Goal: Transaction & Acquisition: Book appointment/travel/reservation

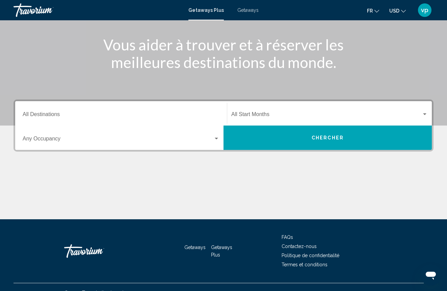
scroll to position [79, 0]
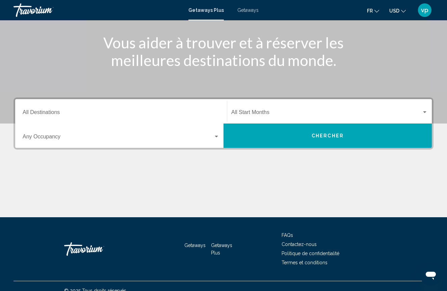
click at [247, 10] on span "Getaways" at bounding box center [248, 9] width 21 height 5
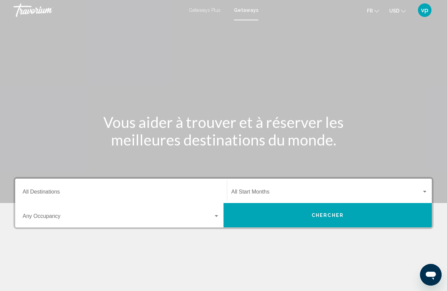
click at [165, 201] on div "Destination All Destinations" at bounding box center [121, 190] width 197 height 21
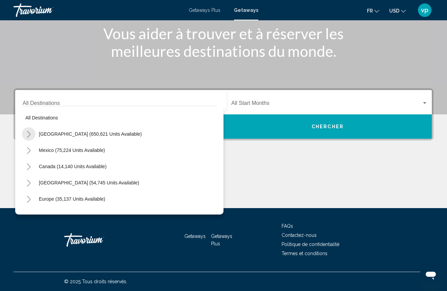
click at [33, 136] on button "Toggle United States (650,621 units available)" at bounding box center [29, 134] width 14 height 14
click at [37, 151] on icon "Toggle Arizona (23,803 units available)" at bounding box center [35, 150] width 5 height 7
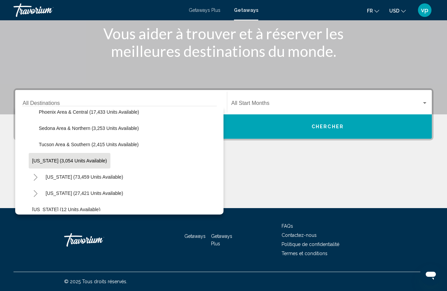
scroll to position [86, 0]
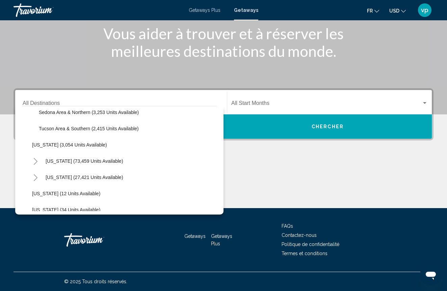
click at [33, 161] on icon "Toggle California (73,459 units available)" at bounding box center [35, 161] width 5 height 7
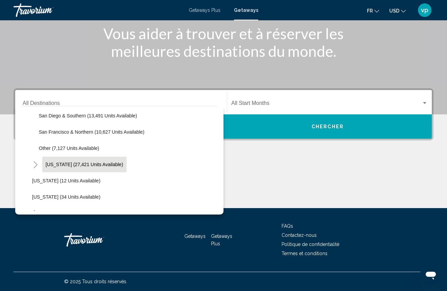
scroll to position [202, 0]
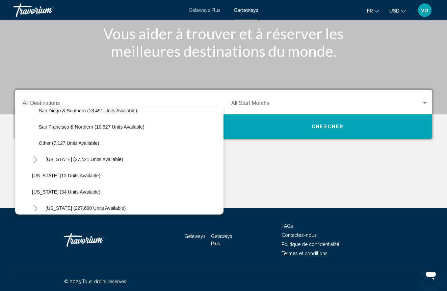
click at [37, 160] on icon "Toggle Colorado (27,421 units available)" at bounding box center [36, 159] width 4 height 7
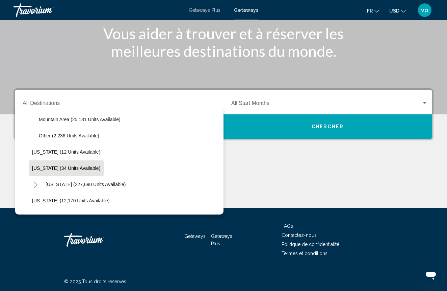
scroll to position [264, 0]
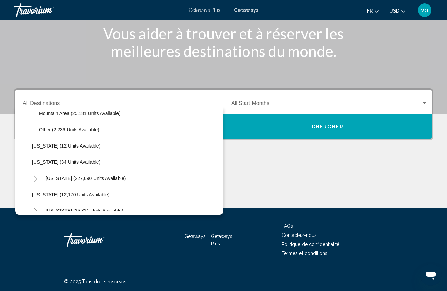
click at [36, 179] on icon "Toggle Florida (227,690 units available)" at bounding box center [35, 178] width 5 height 7
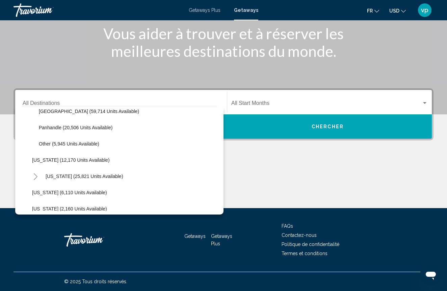
scroll to position [380, 0]
click at [39, 176] on button "Toggle Hawaii (25,821 units available)" at bounding box center [36, 175] width 14 height 14
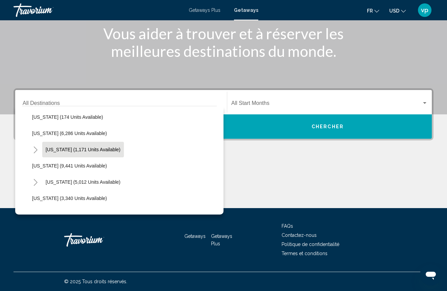
scroll to position [587, 0]
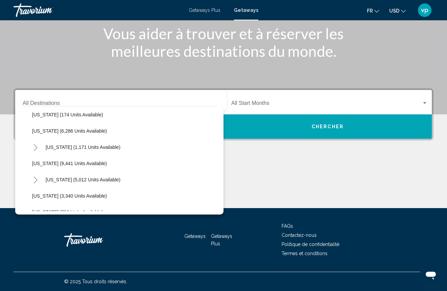
click at [33, 149] on icon "Toggle Maine (1,171 units available)" at bounding box center [35, 147] width 5 height 7
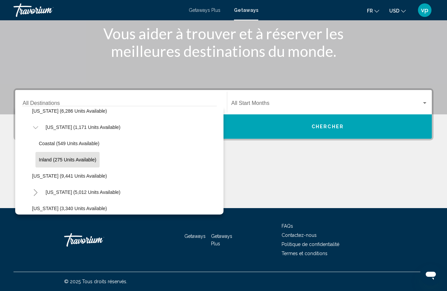
scroll to position [618, 0]
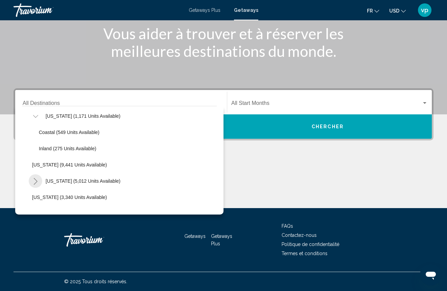
click at [42, 177] on button "Toggle Massachusetts (5,012 units available)" at bounding box center [36, 181] width 14 height 14
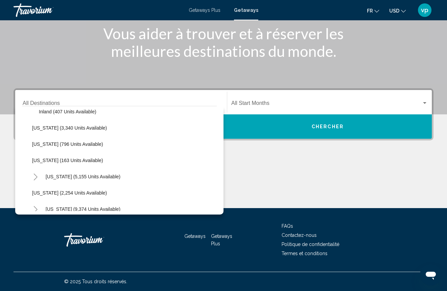
scroll to position [730, 0]
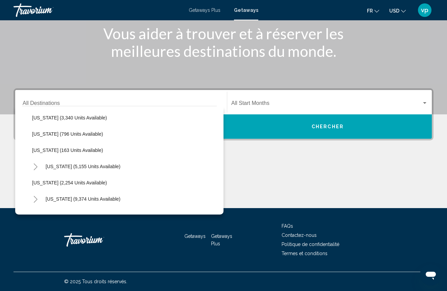
click at [39, 164] on button "Toggle Missouri (5,155 units available)" at bounding box center [36, 166] width 14 height 14
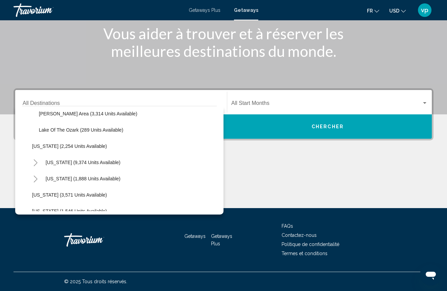
scroll to position [799, 0]
click at [33, 169] on div "[US_STATE] (9,374 units available)" at bounding box center [76, 162] width 95 height 16
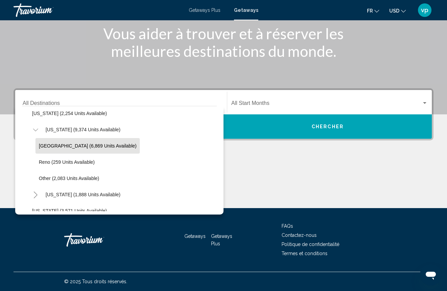
click at [65, 143] on span "[GEOGRAPHIC_DATA] (6,869 units available)" at bounding box center [88, 145] width 98 height 5
type input "**********"
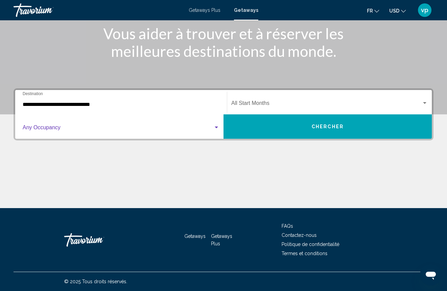
click at [216, 128] on div "Search widget" at bounding box center [217, 127] width 6 height 5
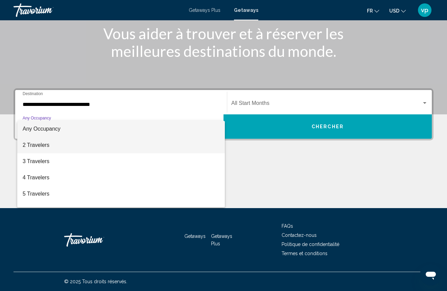
click at [72, 145] on span "2 Travelers" at bounding box center [121, 145] width 197 height 16
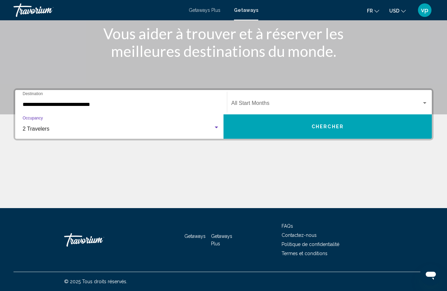
click at [427, 98] on div "Start Month All Start Months" at bounding box center [329, 102] width 197 height 21
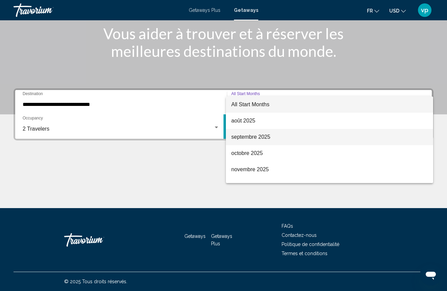
click at [257, 140] on span "septembre 2025" at bounding box center [329, 137] width 197 height 16
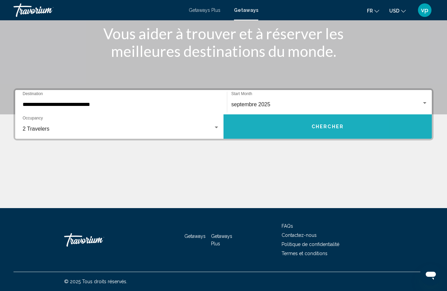
click at [282, 131] on button "Chercher" at bounding box center [328, 126] width 208 height 24
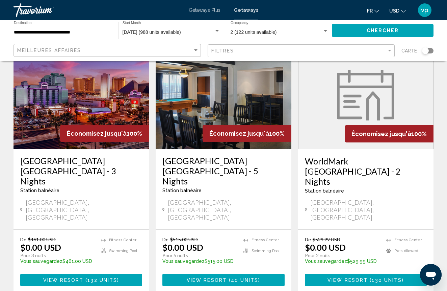
scroll to position [49, 0]
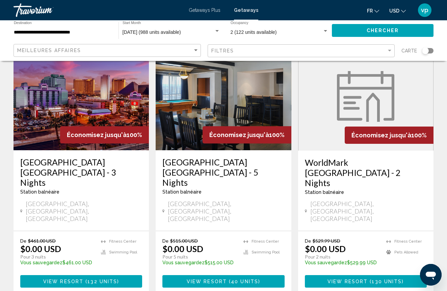
click at [263, 129] on div "Économisez jusqu'à 100%" at bounding box center [247, 134] width 89 height 17
click at [214, 275] on button "View Resort ( 40 units )" at bounding box center [224, 281] width 122 height 13
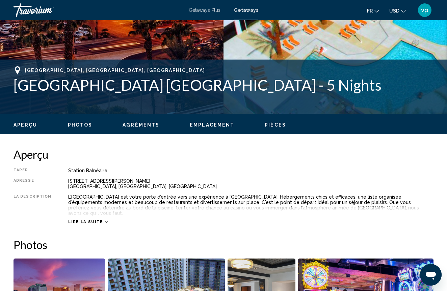
scroll to position [227, 0]
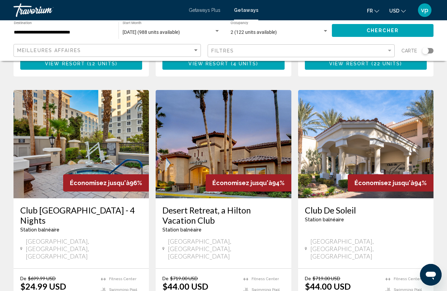
scroll to position [798, 0]
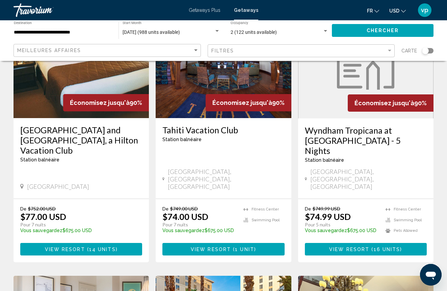
scroll to position [591, 0]
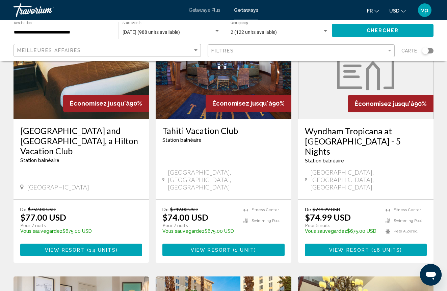
click at [348, 247] on span "View Resort" at bounding box center [349, 249] width 40 height 5
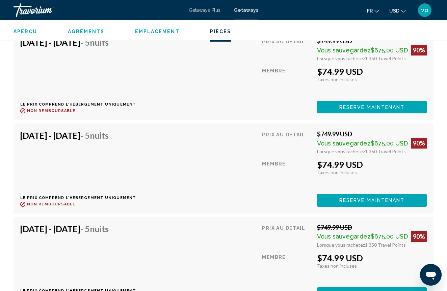
scroll to position [973, 0]
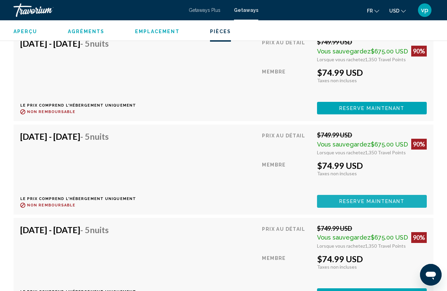
click at [340, 199] on span "Reserve maintenant" at bounding box center [373, 201] width 66 height 5
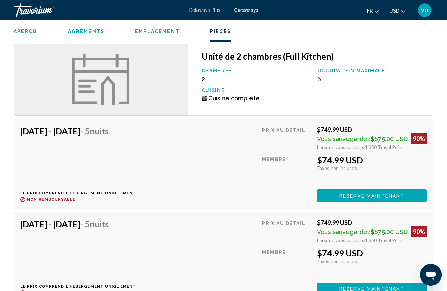
scroll to position [887, 0]
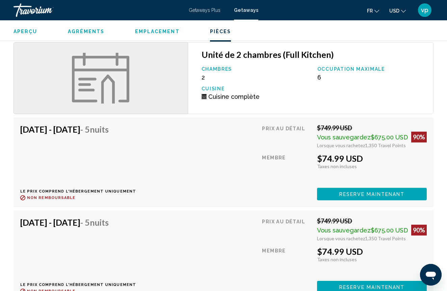
drag, startPoint x: 212, startPoint y: 113, endPoint x: 273, endPoint y: 101, distance: 62.2
click at [263, 103] on div "Unité de 2 chambres (Full Kitchen) Chambres 2 Occupation maximale 6 Cuisine Cui…" at bounding box center [224, 265] width 420 height 447
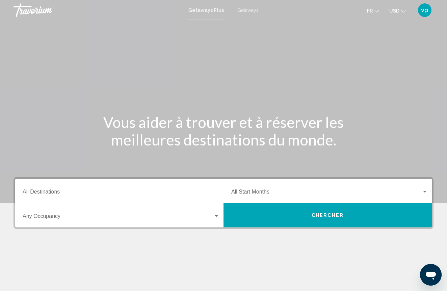
click at [136, 196] on div "Destination All Destinations" at bounding box center [121, 190] width 197 height 21
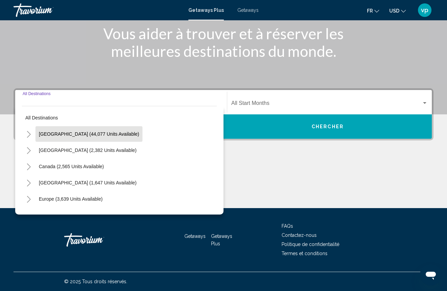
click at [95, 138] on button "[GEOGRAPHIC_DATA] (44,077 units available)" at bounding box center [88, 134] width 107 height 16
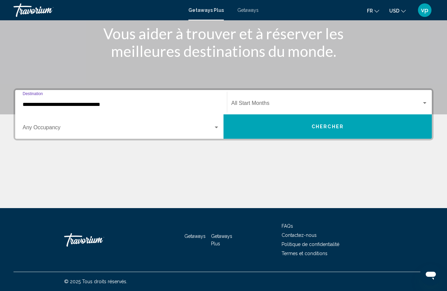
click at [109, 105] on input "**********" at bounding box center [121, 104] width 197 height 6
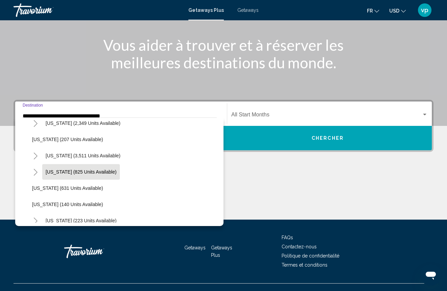
scroll to position [363, 0]
click at [35, 158] on icon "Toggle Nevada (3,511 units available)" at bounding box center [36, 155] width 4 height 7
click at [78, 172] on span "Las Vegas (1,407 units available)" at bounding box center [88, 171] width 98 height 5
type input "**********"
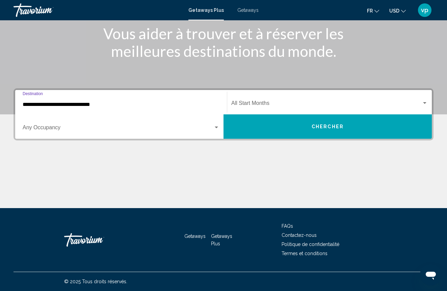
click at [422, 103] on div "Search widget" at bounding box center [425, 102] width 6 height 5
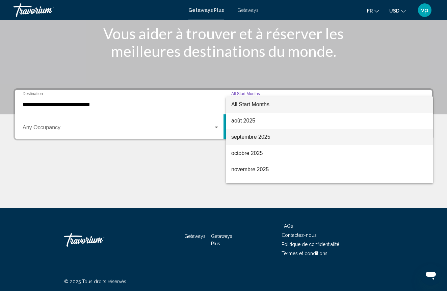
click at [285, 136] on span "septembre 2025" at bounding box center [329, 137] width 197 height 16
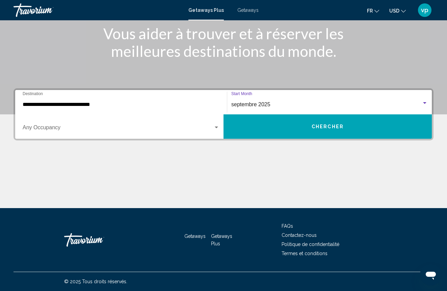
click at [218, 130] on div "Search widget" at bounding box center [121, 129] width 197 height 6
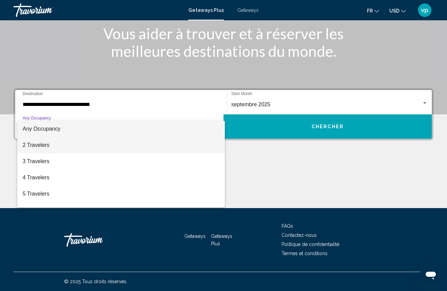
click at [135, 146] on span "2 Travelers" at bounding box center [121, 145] width 197 height 16
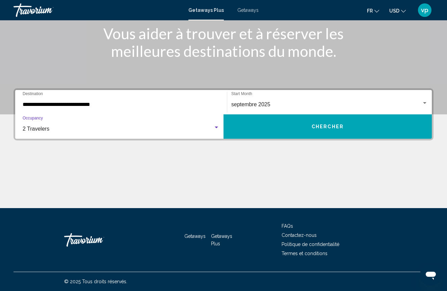
click at [325, 126] on span "Chercher" at bounding box center [328, 126] width 32 height 5
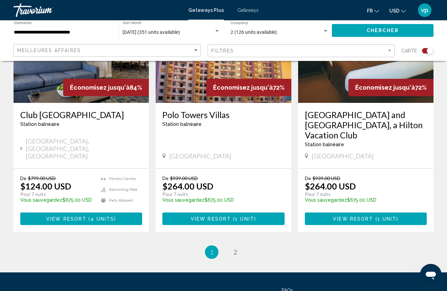
scroll to position [1092, 0]
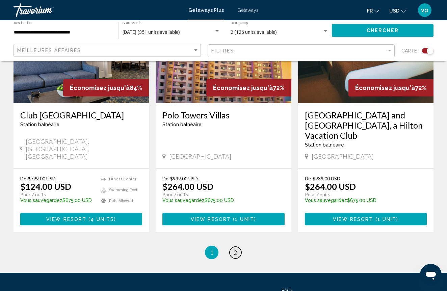
click at [233, 246] on link "page 2" at bounding box center [236, 252] width 12 height 12
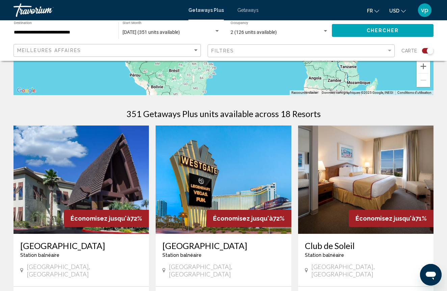
scroll to position [104, 0]
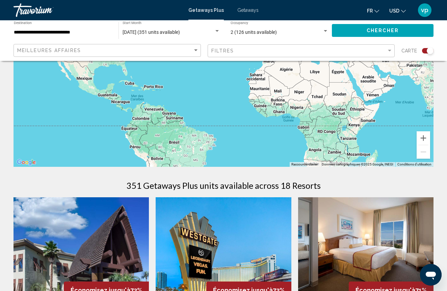
click at [244, 14] on div "Getaways Plus Getaways fr English Español Français Italiano Português русский U…" at bounding box center [223, 10] width 447 height 14
click at [246, 9] on span "Getaways" at bounding box center [248, 9] width 21 height 5
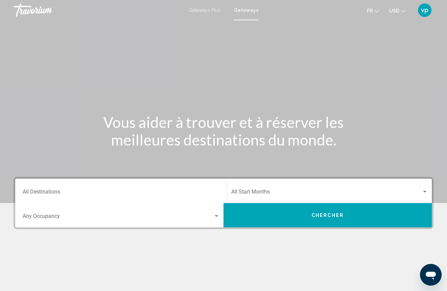
click at [185, 191] on input "Destination All Destinations" at bounding box center [121, 193] width 197 height 6
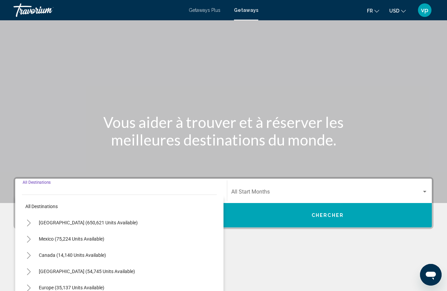
scroll to position [89, 0]
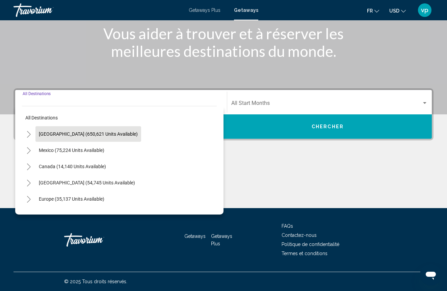
click at [102, 139] on button "[GEOGRAPHIC_DATA] (650,621 units available)" at bounding box center [88, 134] width 106 height 16
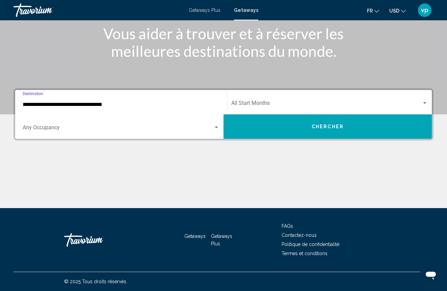
click at [110, 107] on input "**********" at bounding box center [121, 104] width 197 height 6
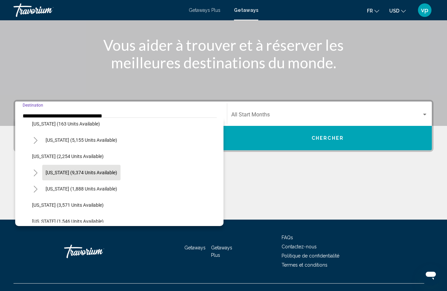
scroll to position [364, 0]
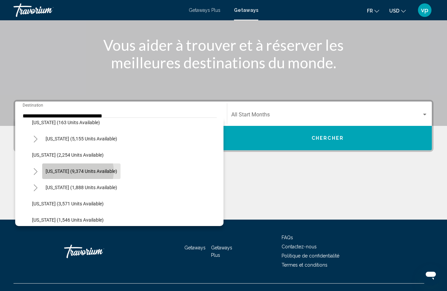
click at [77, 171] on span "[US_STATE] (9,374 units available)" at bounding box center [82, 170] width 72 height 5
type input "**********"
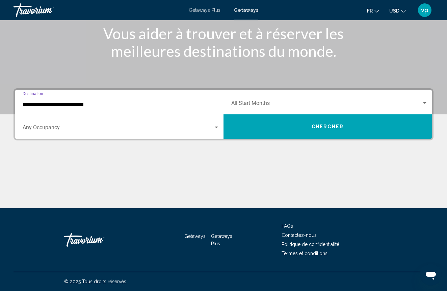
click at [368, 101] on div "Start Month All Start Months" at bounding box center [329, 102] width 197 height 21
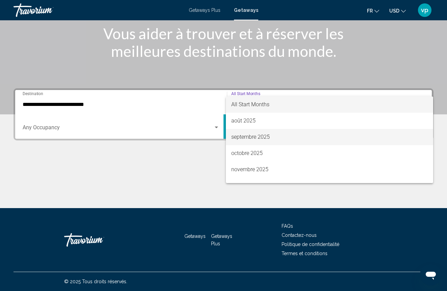
click at [297, 133] on span "septembre 2025" at bounding box center [329, 137] width 197 height 16
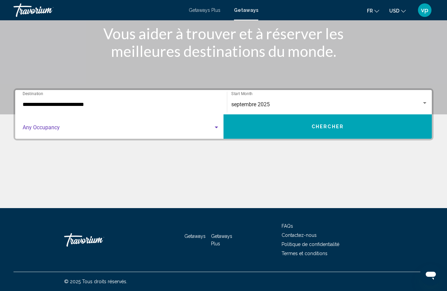
click at [159, 131] on span "Search widget" at bounding box center [118, 129] width 191 height 6
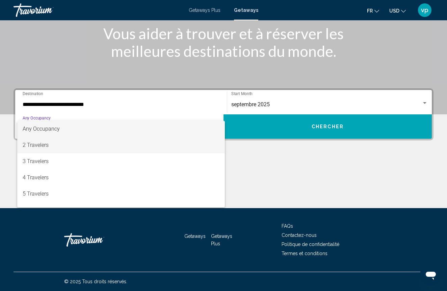
click at [102, 147] on span "2 Travelers" at bounding box center [121, 145] width 197 height 16
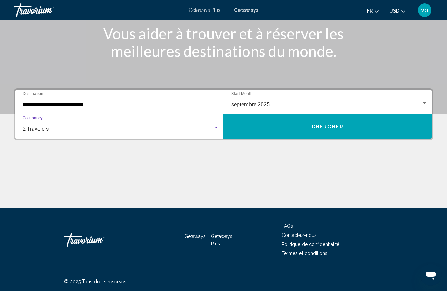
click at [269, 128] on button "Chercher" at bounding box center [328, 126] width 208 height 24
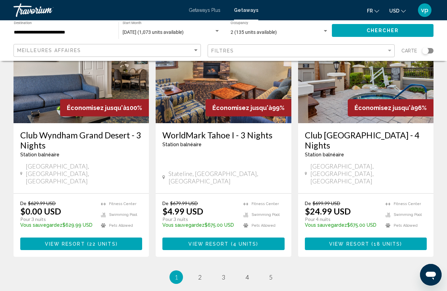
scroll to position [873, 0]
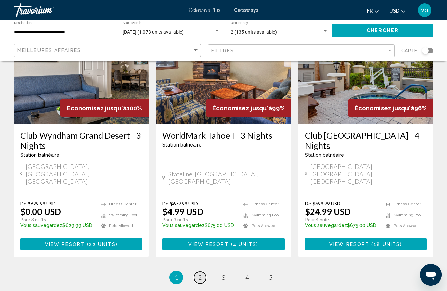
click at [198, 271] on link "page 2" at bounding box center [200, 277] width 12 height 12
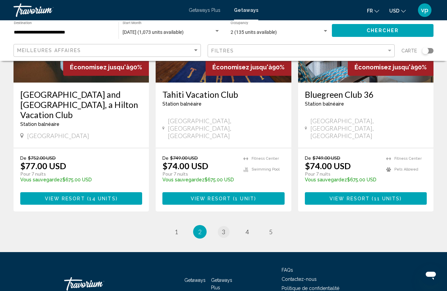
scroll to position [882, 0]
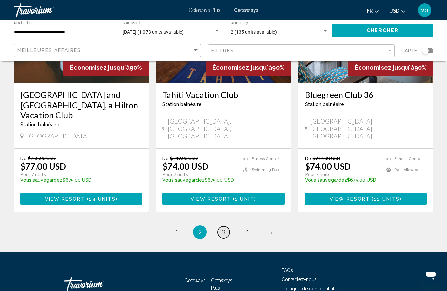
click at [223, 228] on span "3" at bounding box center [223, 231] width 3 height 7
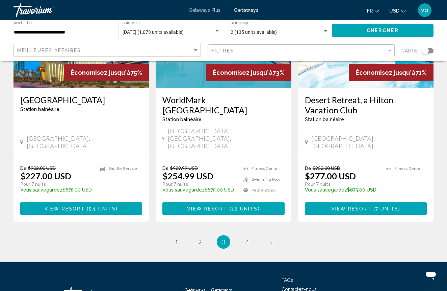
scroll to position [862, 0]
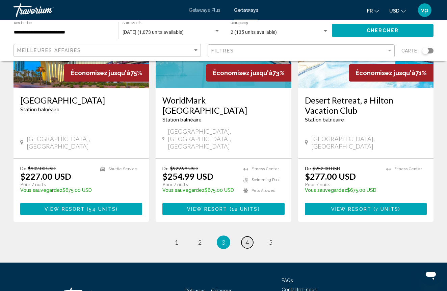
click at [248, 238] on span "4" at bounding box center [247, 241] width 3 height 7
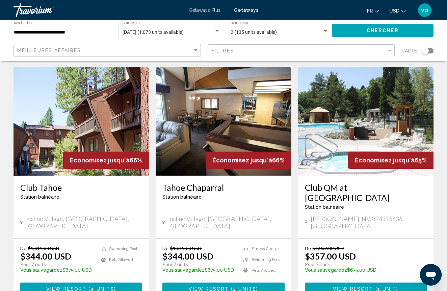
scroll to position [832, 0]
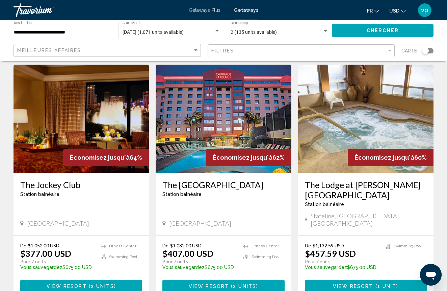
scroll to position [28, 0]
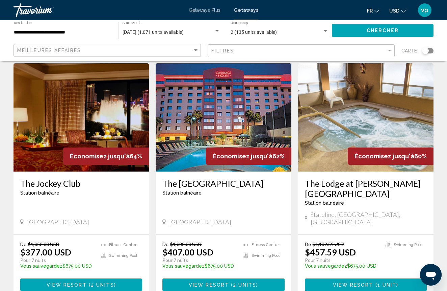
click at [232, 212] on div "The Carriage House Station balnéaire - Ceci est une station d'adultes seulement…" at bounding box center [223, 202] width 135 height 63
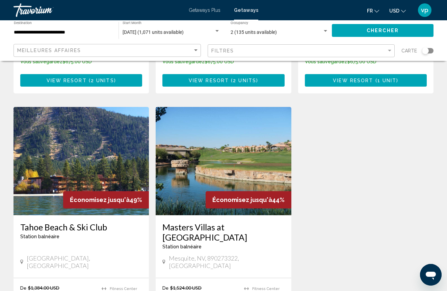
scroll to position [320, 0]
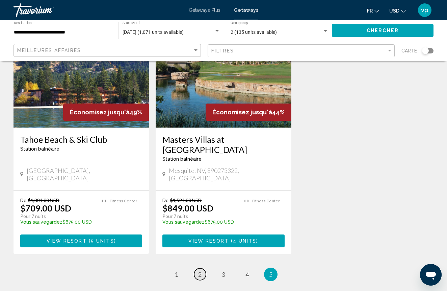
click at [204, 268] on link "page 2" at bounding box center [200, 274] width 12 height 12
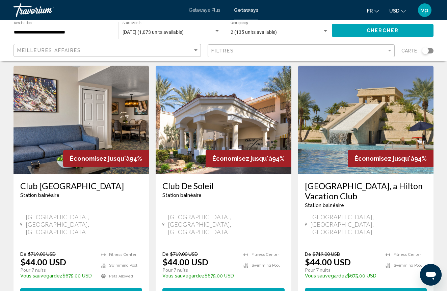
scroll to position [25, 0]
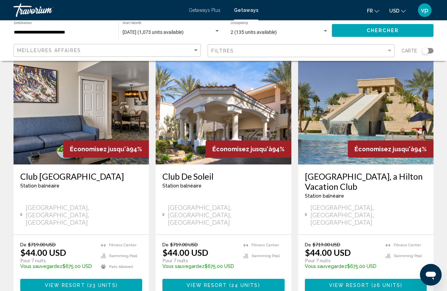
scroll to position [38, 0]
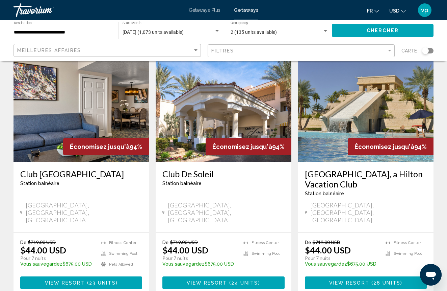
click at [393, 125] on img "Main content" at bounding box center [365, 108] width 135 height 108
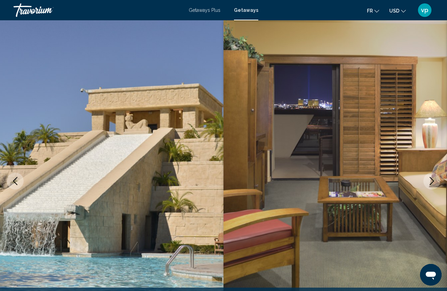
scroll to position [16, 0]
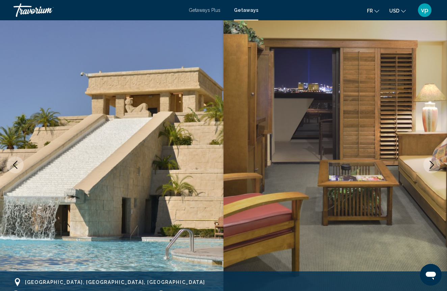
click at [425, 193] on img "Main content" at bounding box center [336, 164] width 224 height 321
click at [435, 171] on button "Next image" at bounding box center [432, 164] width 17 height 17
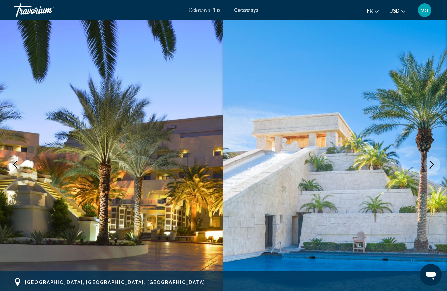
click at [433, 164] on icon "Next image" at bounding box center [432, 164] width 4 height 8
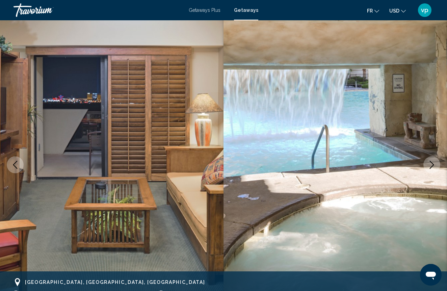
click at [433, 164] on icon "Next image" at bounding box center [432, 164] width 4 height 8
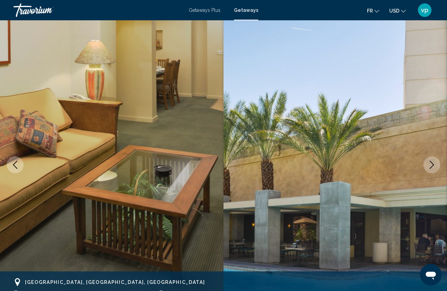
click at [433, 164] on icon "Next image" at bounding box center [432, 164] width 4 height 8
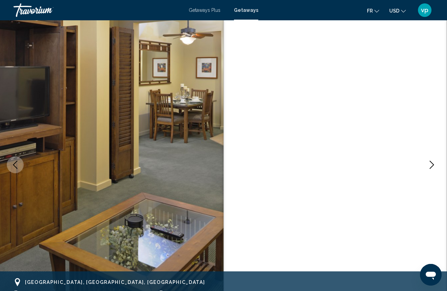
click at [433, 164] on icon "Next image" at bounding box center [432, 164] width 4 height 8
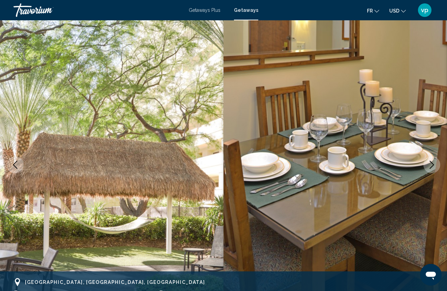
click at [429, 160] on icon "Next image" at bounding box center [432, 164] width 8 height 8
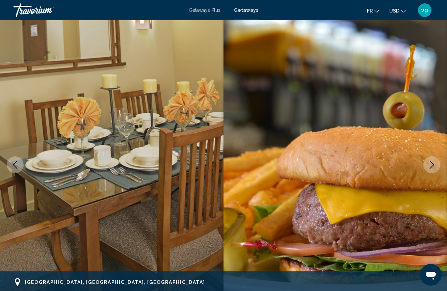
click at [429, 160] on icon "Next image" at bounding box center [432, 164] width 8 height 8
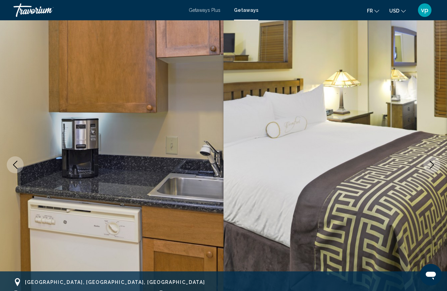
click at [429, 160] on icon "Next image" at bounding box center [432, 164] width 8 height 8
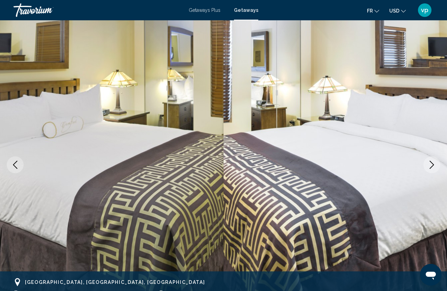
click at [429, 160] on icon "Next image" at bounding box center [432, 164] width 8 height 8
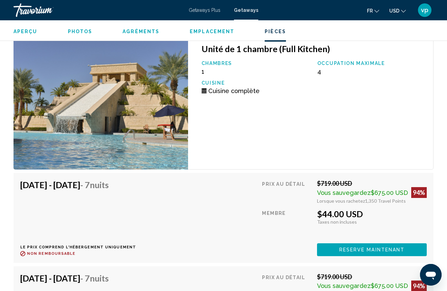
scroll to position [1274, 0]
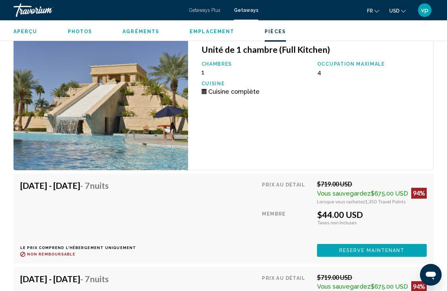
click at [353, 251] on span "Reserve maintenant" at bounding box center [373, 250] width 66 height 5
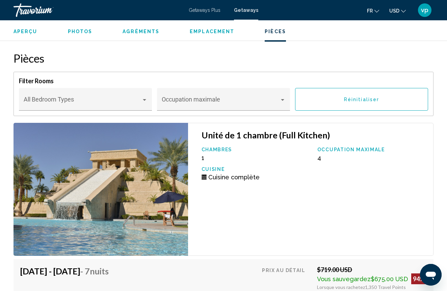
scroll to position [1175, 0]
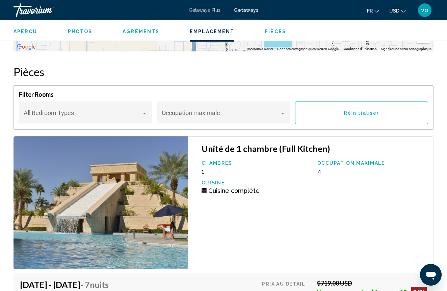
click at [243, 151] on h3 "Unité de 1 chambre (Full Kitchen)" at bounding box center [314, 148] width 225 height 10
click at [333, 164] on p "Occupation maximale" at bounding box center [372, 162] width 109 height 5
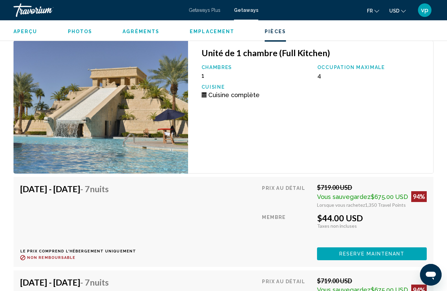
scroll to position [1274, 0]
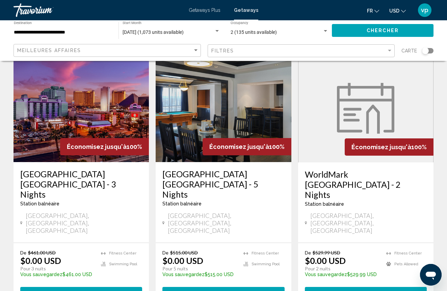
scroll to position [36, 0]
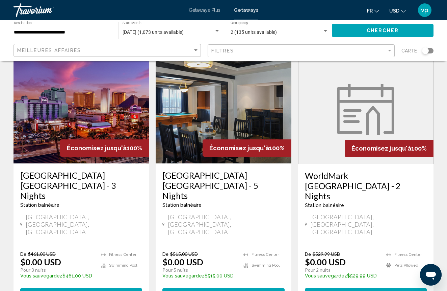
click at [191, 174] on h3 "[GEOGRAPHIC_DATA] [GEOGRAPHIC_DATA] - 5 Nights" at bounding box center [224, 185] width 122 height 30
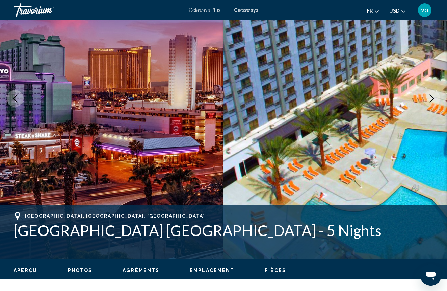
scroll to position [77, 0]
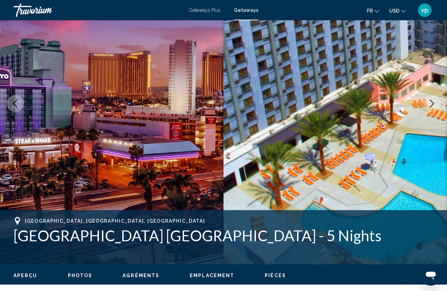
click at [431, 107] on icon "Next image" at bounding box center [432, 103] width 8 height 8
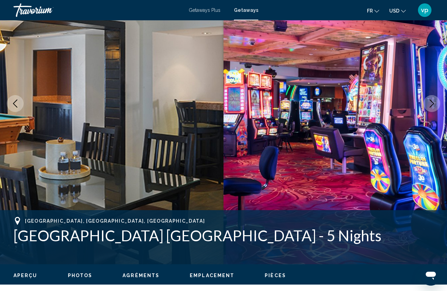
click at [431, 107] on icon "Next image" at bounding box center [432, 103] width 8 height 8
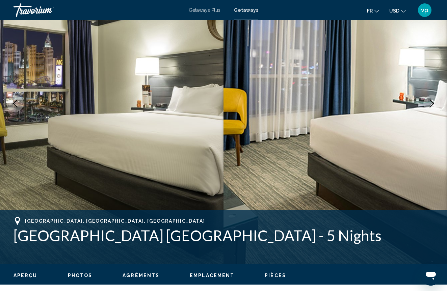
click at [431, 107] on icon "Next image" at bounding box center [432, 103] width 8 height 8
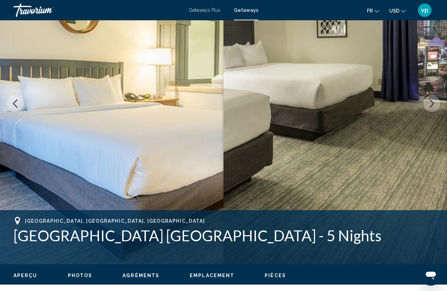
click at [431, 104] on icon "Next image" at bounding box center [432, 103] width 8 height 8
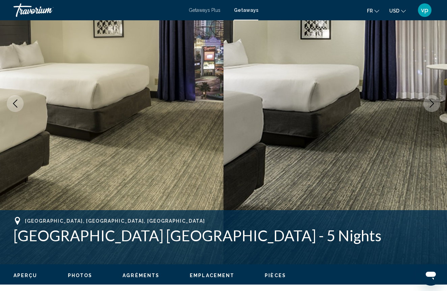
click at [431, 104] on icon "Next image" at bounding box center [432, 103] width 8 height 8
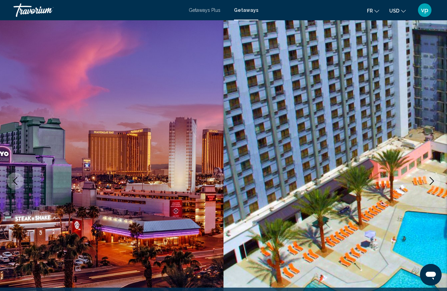
scroll to position [0, 0]
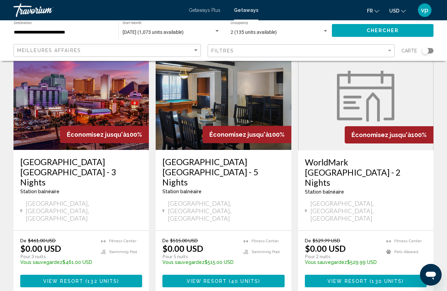
scroll to position [65, 0]
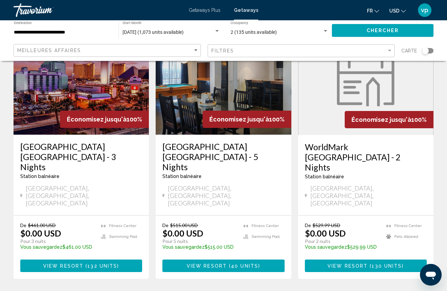
click at [224, 263] on span "View Resort" at bounding box center [207, 265] width 40 height 5
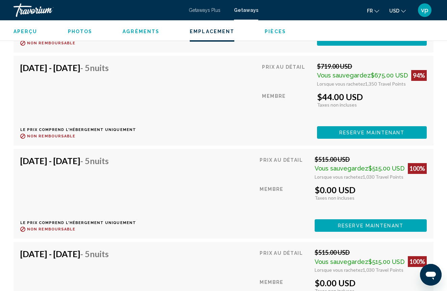
scroll to position [1399, 0]
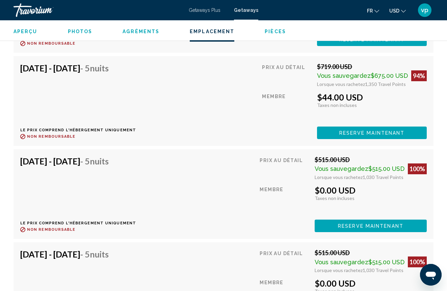
click at [348, 43] on span "Reserve maintenant" at bounding box center [373, 39] width 66 height 5
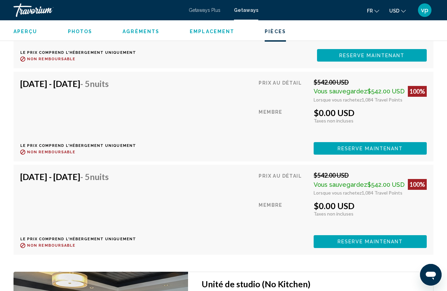
scroll to position [1997, 0]
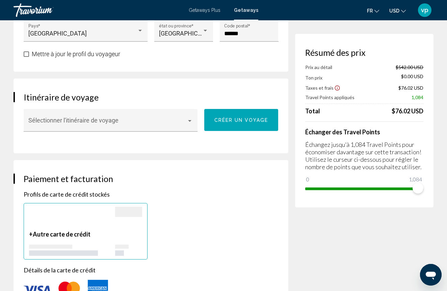
scroll to position [351, 0]
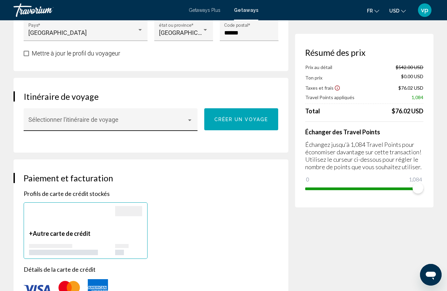
click at [186, 119] on span "Main content" at bounding box center [107, 122] width 159 height 7
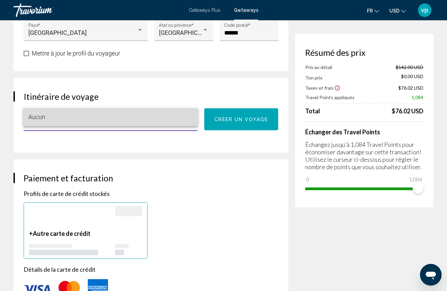
click at [186, 115] on span "Aucun" at bounding box center [110, 117] width 165 height 18
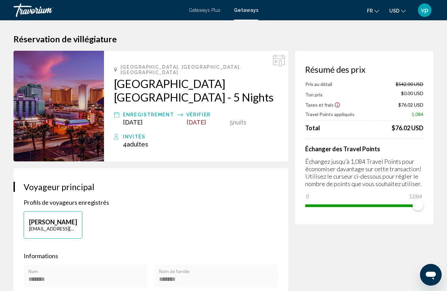
scroll to position [0, 0]
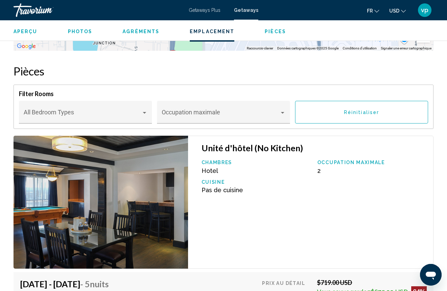
scroll to position [1088, 0]
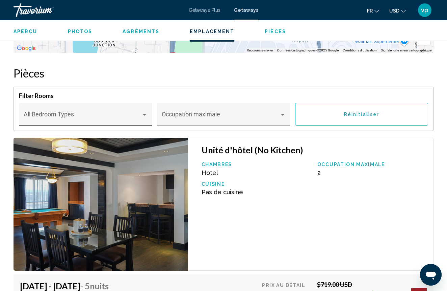
click at [144, 114] on div "Main content" at bounding box center [144, 115] width 3 height 2
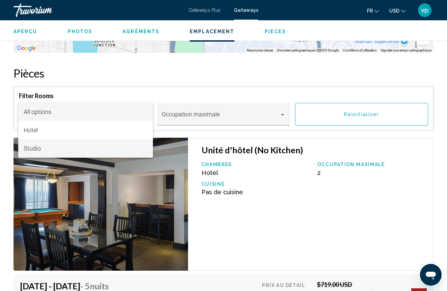
click at [65, 148] on span "Studio" at bounding box center [86, 148] width 124 height 18
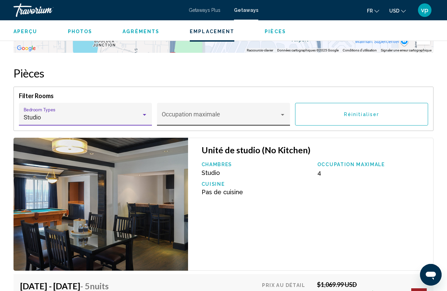
click at [278, 114] on span "Main content" at bounding box center [221, 117] width 118 height 7
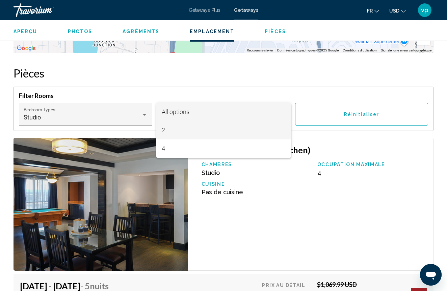
click at [209, 132] on span "2" at bounding box center [224, 130] width 124 height 18
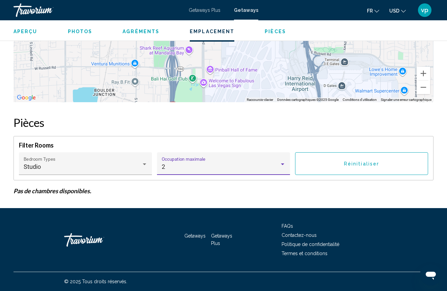
scroll to position [1033, 0]
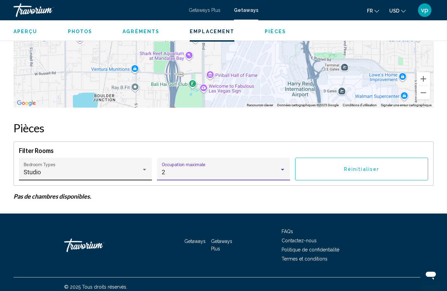
click at [145, 169] on div "Main content" at bounding box center [144, 170] width 3 height 2
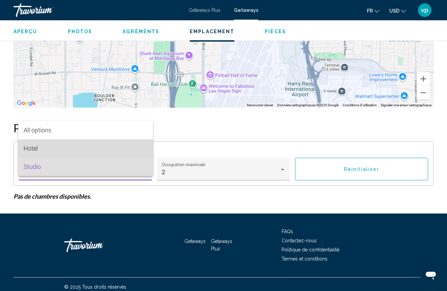
click at [94, 154] on span "Hotel" at bounding box center [86, 148] width 124 height 18
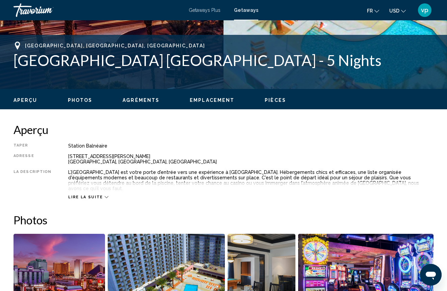
scroll to position [248, 0]
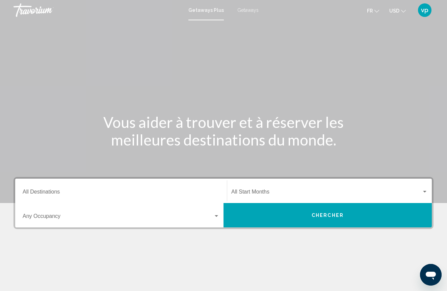
click at [195, 188] on div "Destination All Destinations" at bounding box center [121, 190] width 197 height 21
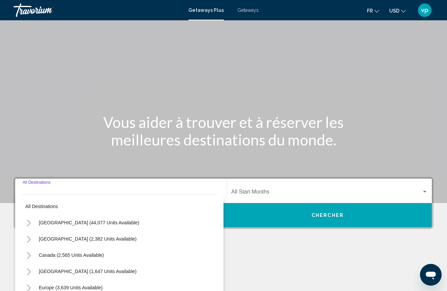
scroll to position [89, 0]
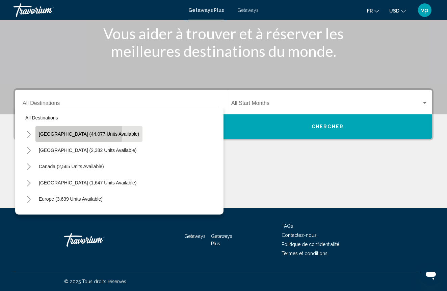
click at [39, 132] on button "United States (44,077 units available)" at bounding box center [88, 134] width 107 height 16
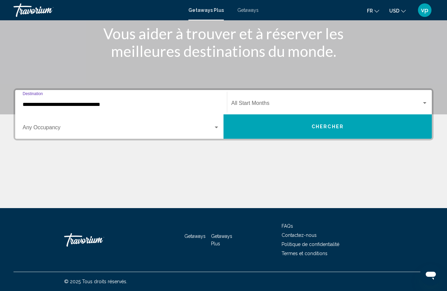
click at [202, 128] on span "Search widget" at bounding box center [118, 129] width 191 height 6
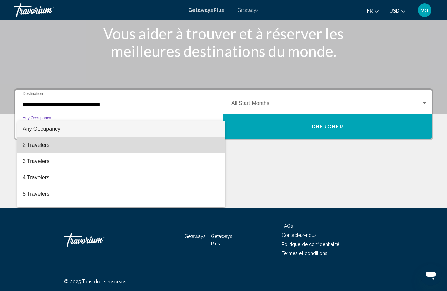
click at [98, 149] on span "2 Travelers" at bounding box center [121, 145] width 197 height 16
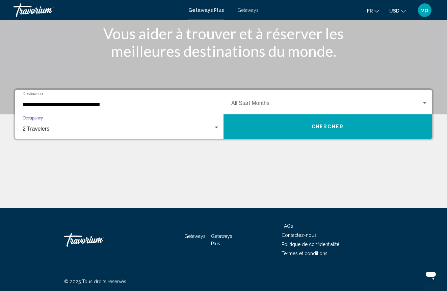
click at [79, 99] on div "**********" at bounding box center [121, 102] width 197 height 21
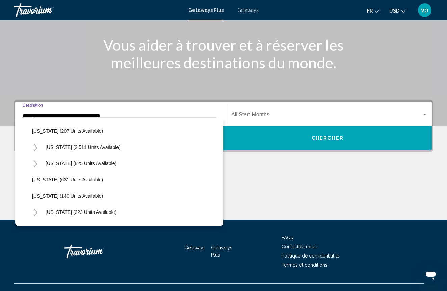
scroll to position [375, 0]
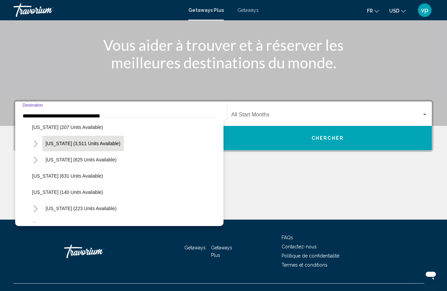
click at [56, 146] on button "Nevada (3,511 units available)" at bounding box center [83, 143] width 82 height 16
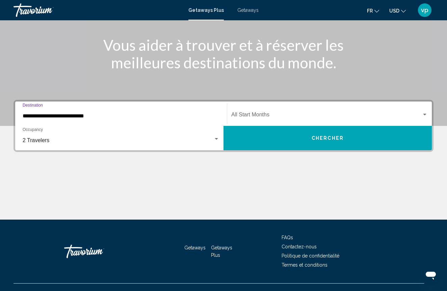
scroll to position [89, 0]
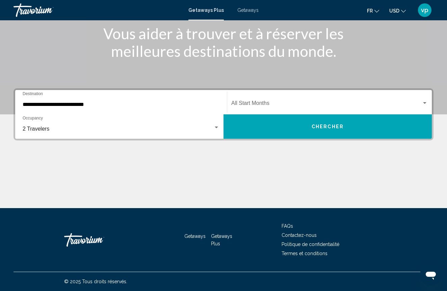
click at [195, 100] on div "**********" at bounding box center [121, 102] width 197 height 21
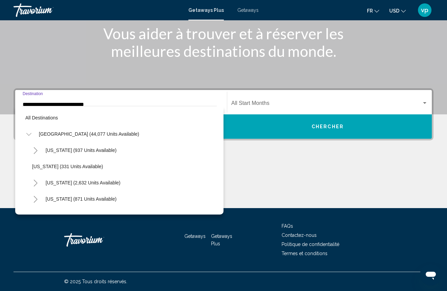
scroll to position [348, 0]
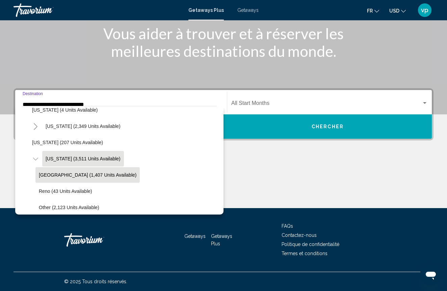
click at [82, 174] on span "Las Vegas (1,407 units available)" at bounding box center [88, 174] width 98 height 5
type input "**********"
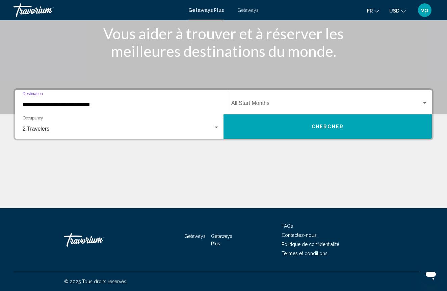
click at [300, 110] on div "Start Month All Start Months" at bounding box center [329, 102] width 197 height 21
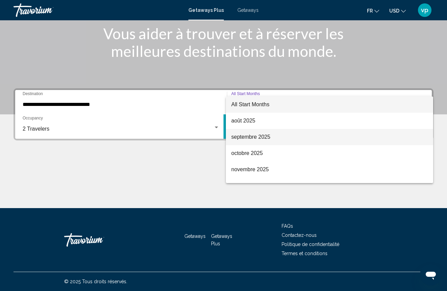
click at [267, 133] on span "septembre 2025" at bounding box center [329, 137] width 197 height 16
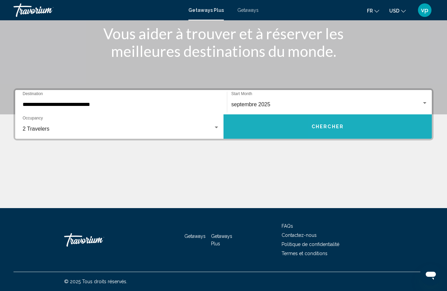
click at [372, 135] on button "Chercher" at bounding box center [328, 126] width 208 height 24
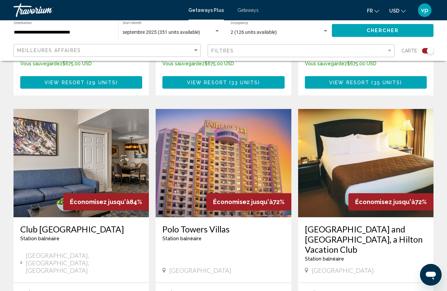
scroll to position [978, 0]
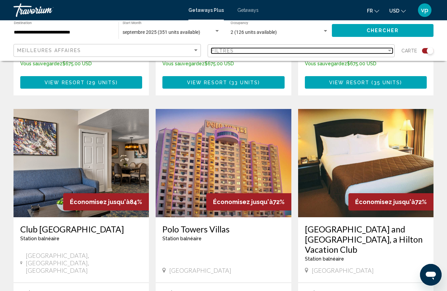
click at [375, 51] on div "Filtres" at bounding box center [299, 50] width 176 height 5
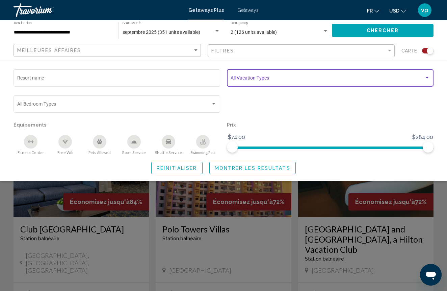
click at [424, 80] on span "Search widget" at bounding box center [328, 78] width 194 height 5
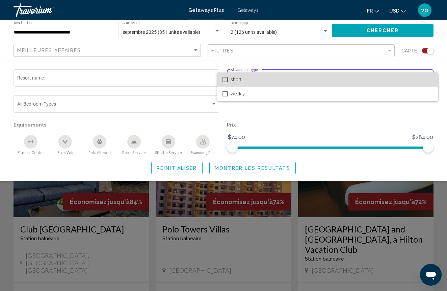
click at [424, 80] on span "short" at bounding box center [332, 79] width 202 height 14
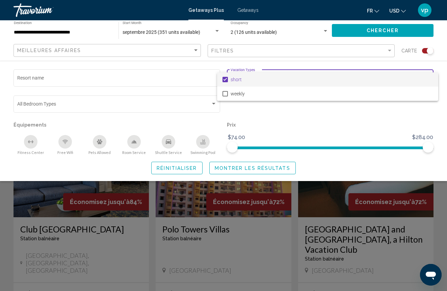
click at [264, 122] on div at bounding box center [223, 145] width 447 height 291
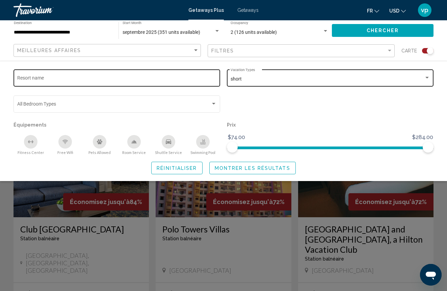
click at [194, 86] on div "Resort name" at bounding box center [117, 77] width 200 height 19
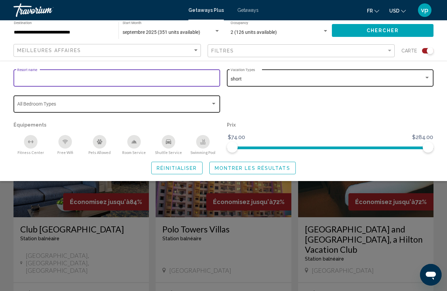
click at [192, 96] on div "Bedroom Types All Bedroom Types" at bounding box center [117, 103] width 200 height 19
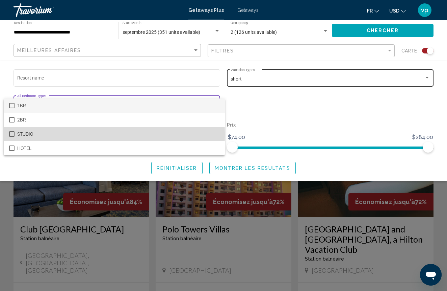
click at [13, 134] on mat-pseudo-checkbox at bounding box center [11, 133] width 5 height 5
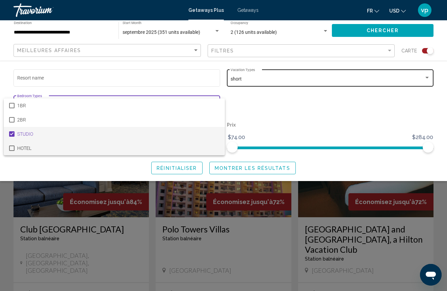
click at [12, 147] on mat-pseudo-checkbox at bounding box center [11, 147] width 5 height 5
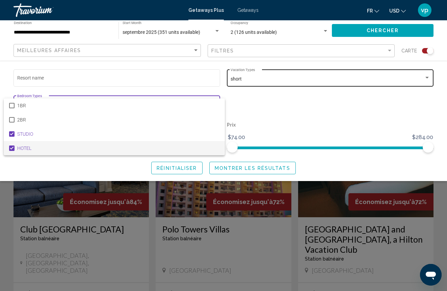
click at [356, 99] on div at bounding box center [223, 145] width 447 height 291
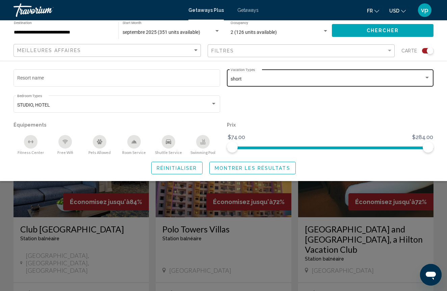
click at [244, 171] on span "Montrer les résultats" at bounding box center [253, 167] width 76 height 5
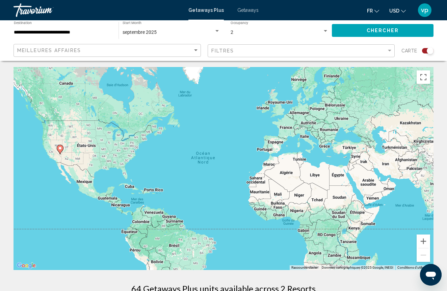
scroll to position [1, 0]
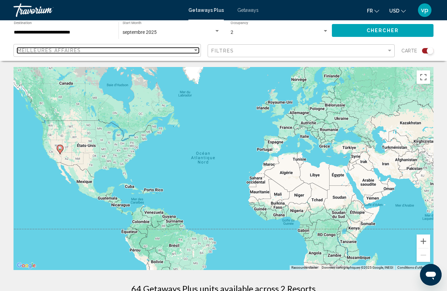
click at [196, 52] on div "Sort by" at bounding box center [196, 50] width 6 height 5
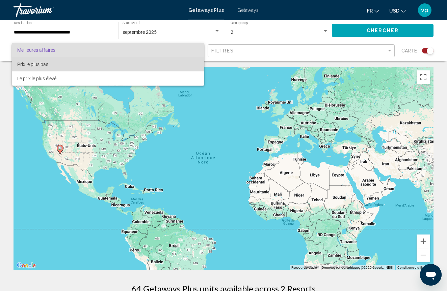
click at [138, 67] on span "Prix ​​le plus bas" at bounding box center [108, 64] width 182 height 14
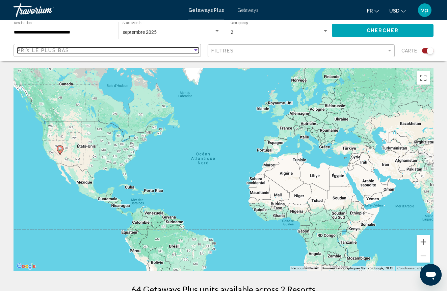
scroll to position [0, 0]
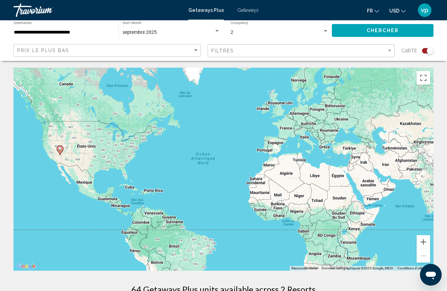
click at [246, 11] on span "Getaways" at bounding box center [248, 9] width 21 height 5
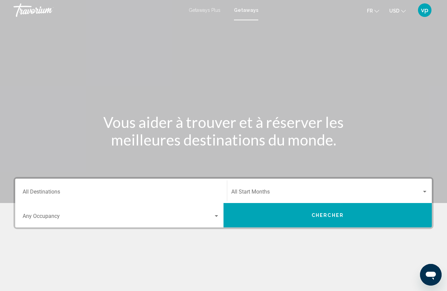
click at [90, 188] on div "Destination All Destinations" at bounding box center [121, 190] width 197 height 21
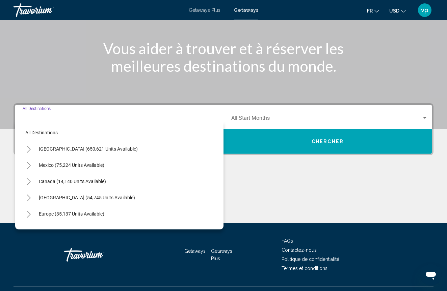
scroll to position [89, 0]
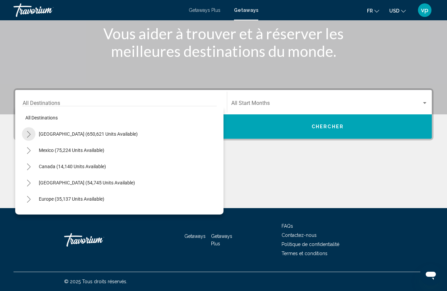
click at [32, 131] on button "Toggle United States (650,621 units available)" at bounding box center [29, 134] width 14 height 14
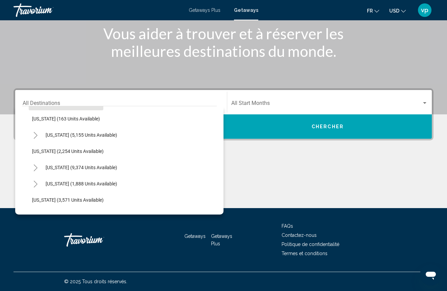
scroll to position [357, 0]
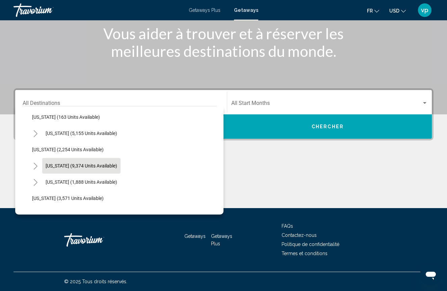
click at [65, 166] on span "[US_STATE] (9,374 units available)" at bounding box center [82, 165] width 72 height 5
type input "**********"
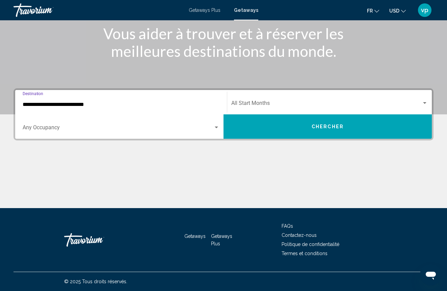
click at [197, 126] on span "Search widget" at bounding box center [118, 129] width 191 height 6
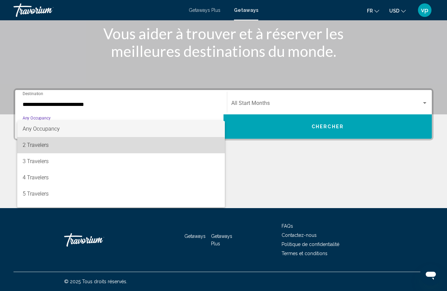
click at [106, 148] on span "2 Travelers" at bounding box center [121, 145] width 197 height 16
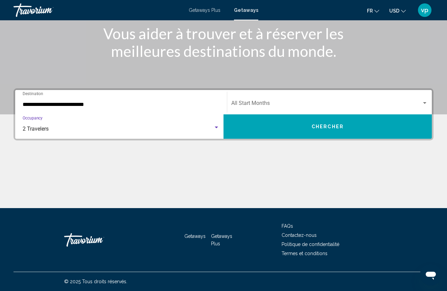
click at [418, 103] on span "Search widget" at bounding box center [326, 104] width 191 height 6
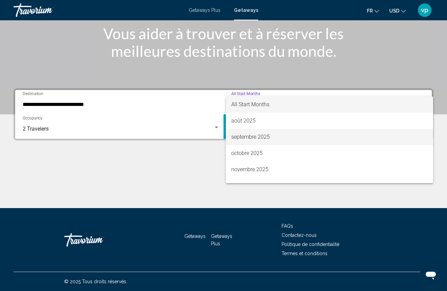
click at [291, 135] on span "septembre 2025" at bounding box center [329, 137] width 197 height 16
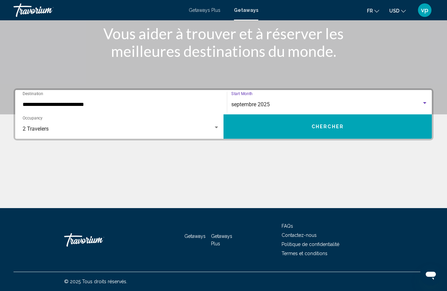
click at [285, 129] on button "Chercher" at bounding box center [328, 126] width 208 height 24
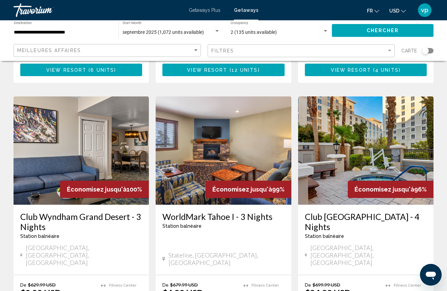
scroll to position [793, 0]
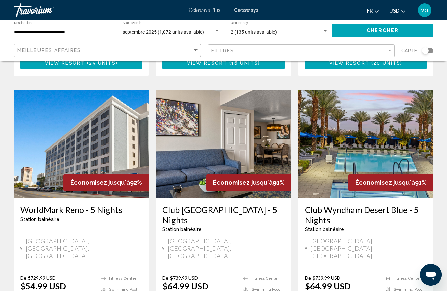
scroll to position [511, 0]
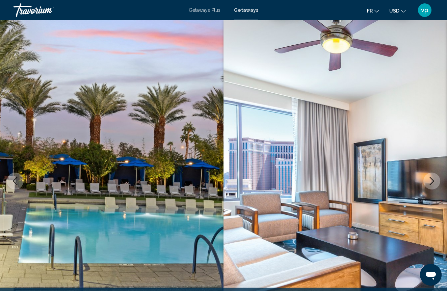
click at [435, 181] on icon "Next image" at bounding box center [432, 181] width 8 height 8
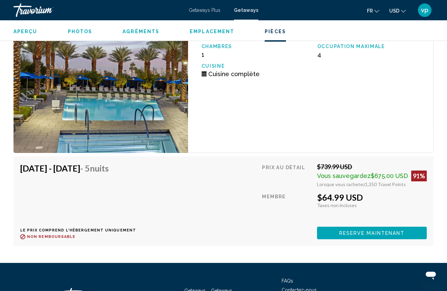
scroll to position [1247, 0]
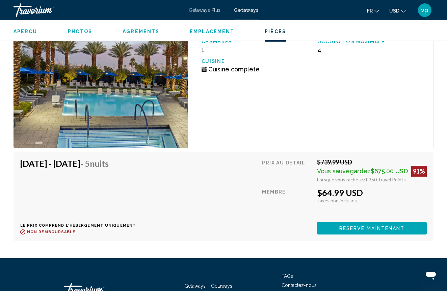
click at [363, 225] on span "Reserve maintenant" at bounding box center [373, 227] width 66 height 5
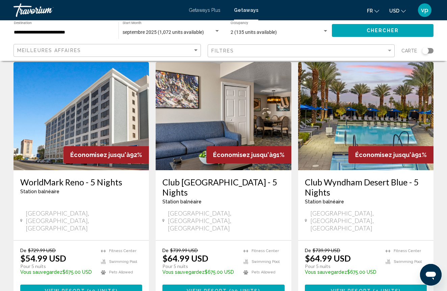
scroll to position [544, 0]
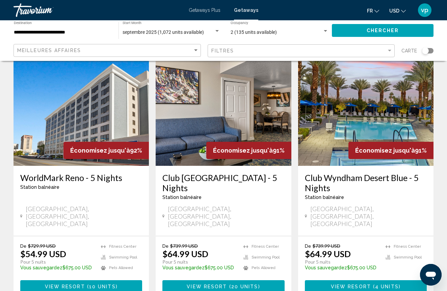
click at [376, 283] on span "4 units" at bounding box center [387, 285] width 24 height 5
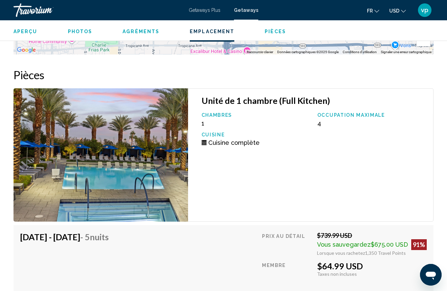
scroll to position [1173, 0]
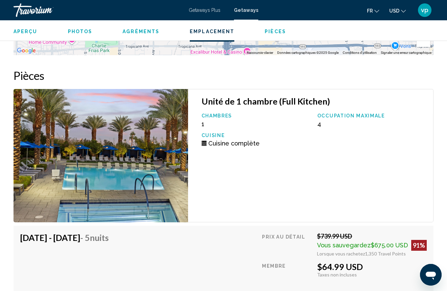
click at [211, 100] on h3 "Unité de 1 chambre (Full Kitchen)" at bounding box center [314, 101] width 225 height 10
click at [226, 96] on h3 "Unité de 1 chambre (Full Kitchen)" at bounding box center [314, 101] width 225 height 10
click at [226, 140] on span "Cuisine complète" at bounding box center [233, 143] width 51 height 7
drag, startPoint x: 216, startPoint y: 138, endPoint x: 286, endPoint y: 140, distance: 70.6
click at [286, 140] on div "Cuisine complète" at bounding box center [256, 143] width 109 height 7
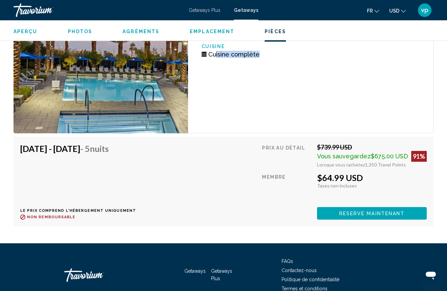
scroll to position [1257, 0]
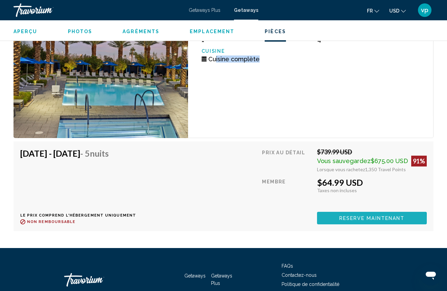
click at [349, 215] on span "Reserve maintenant" at bounding box center [373, 217] width 66 height 5
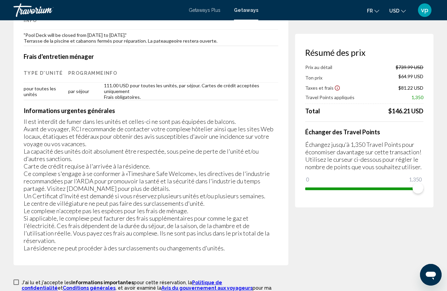
scroll to position [1147, 0]
